Goal: Information Seeking & Learning: Learn about a topic

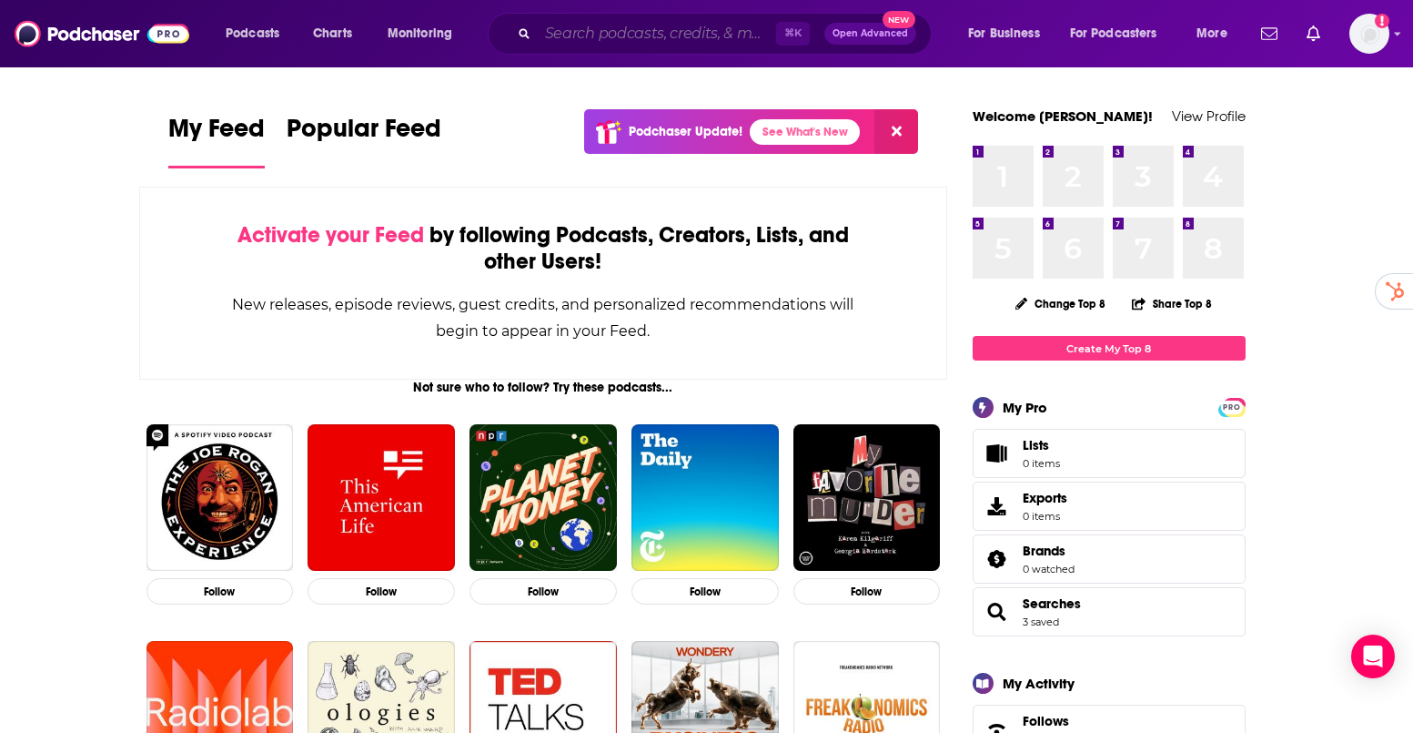
click at [618, 38] on input "Search podcasts, credits, & more..." at bounding box center [657, 33] width 238 height 29
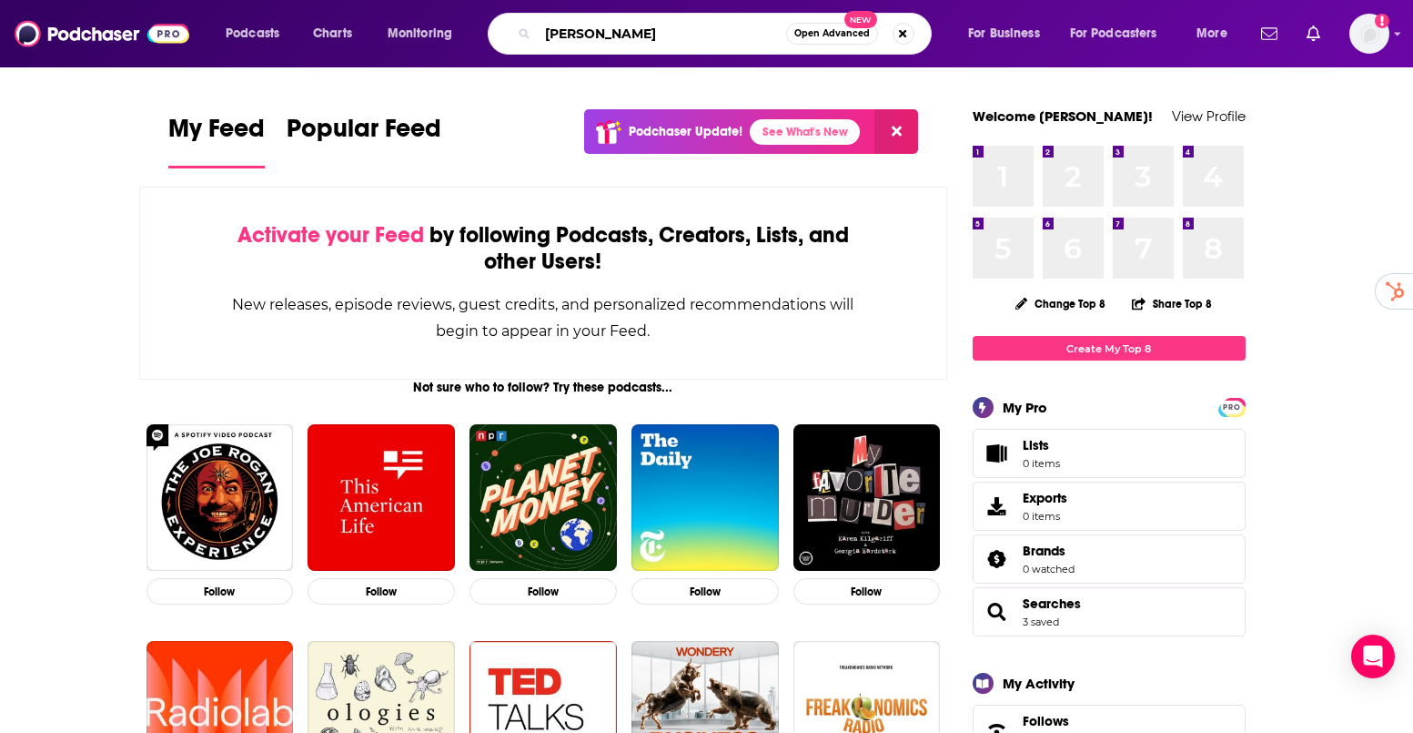
type input "[PERSON_NAME]"
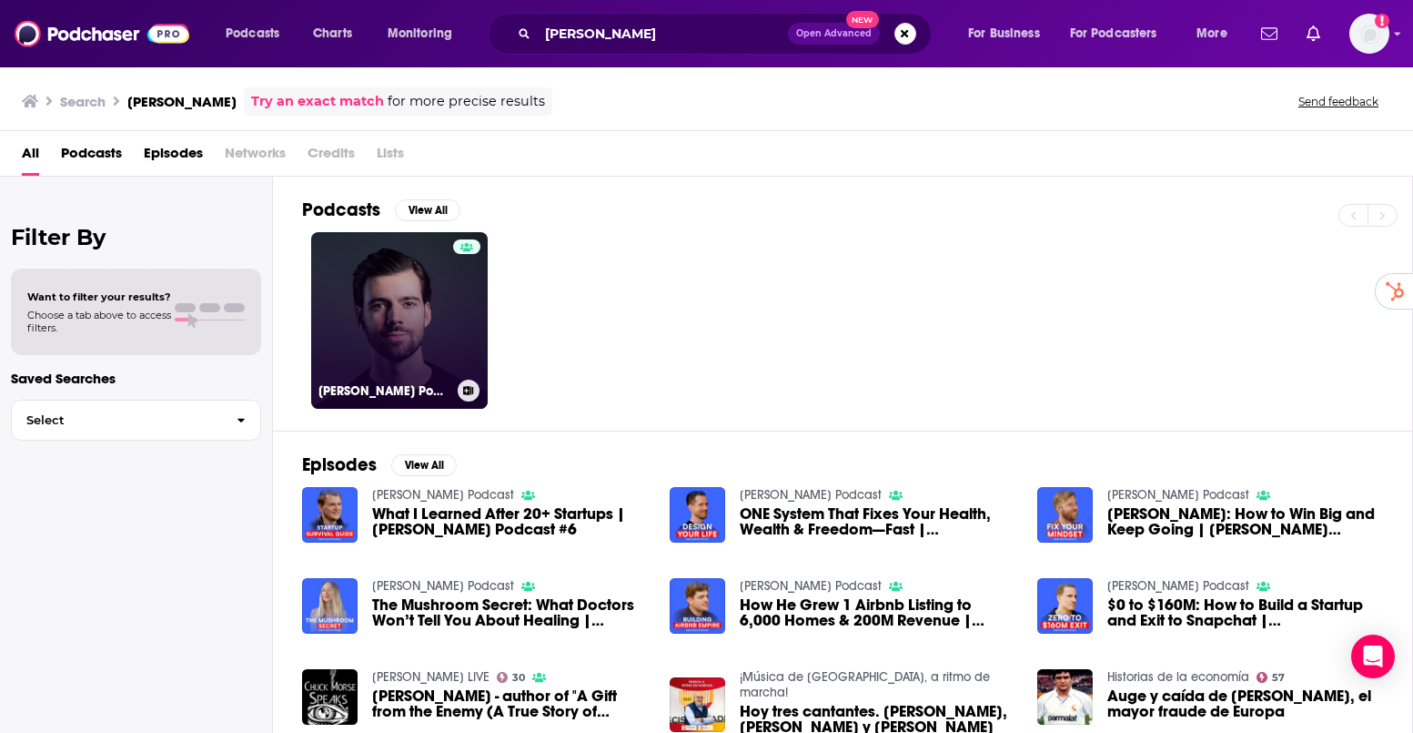
click at [415, 292] on link "[PERSON_NAME] Podcast" at bounding box center [399, 320] width 177 height 177
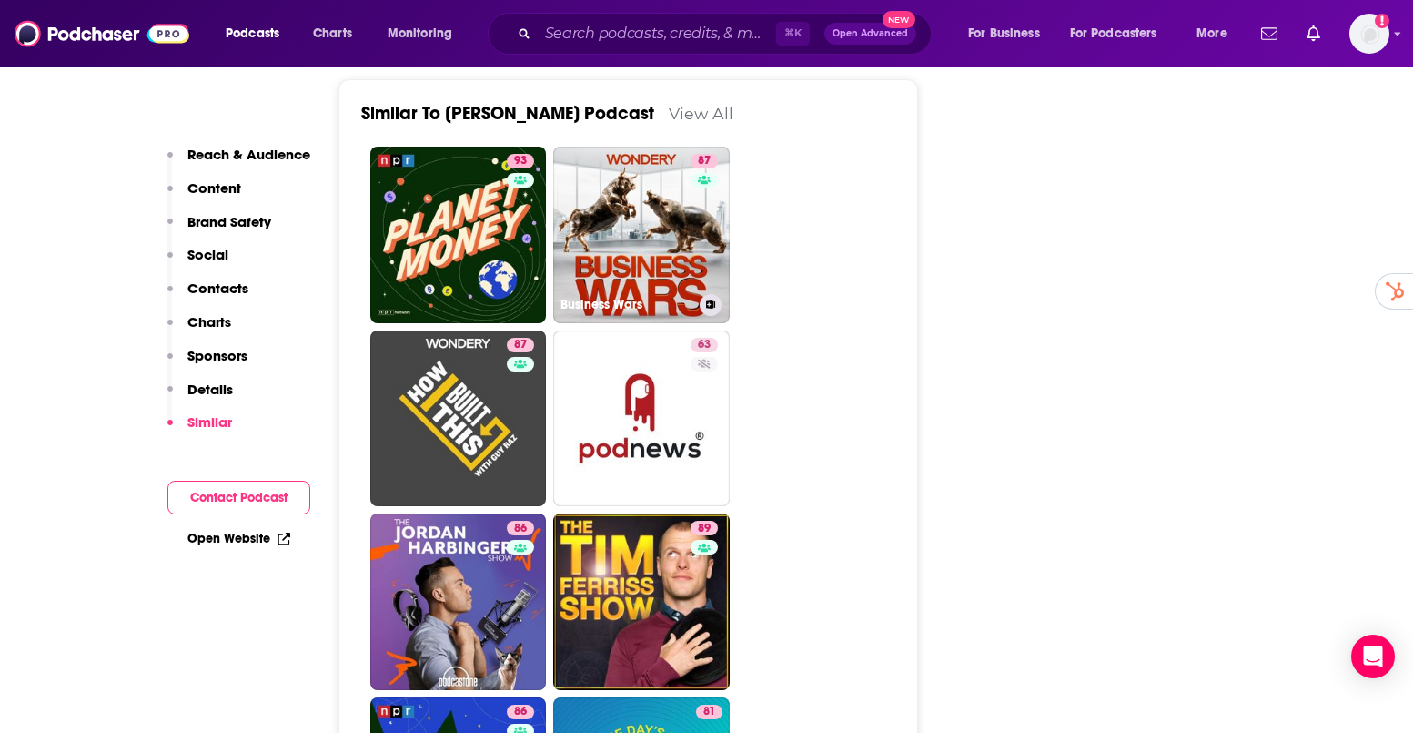
scroll to position [2845, 0]
